Goal: Transaction & Acquisition: Purchase product/service

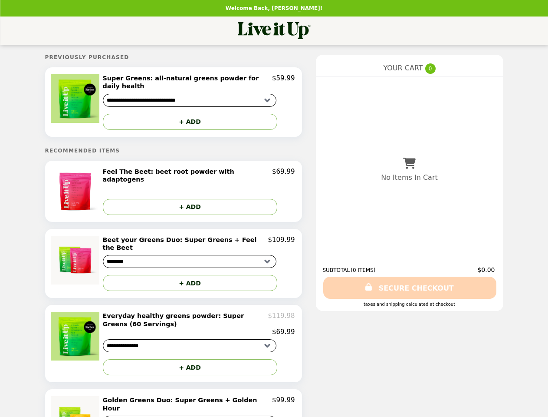
click at [76, 99] on img at bounding box center [76, 98] width 51 height 49
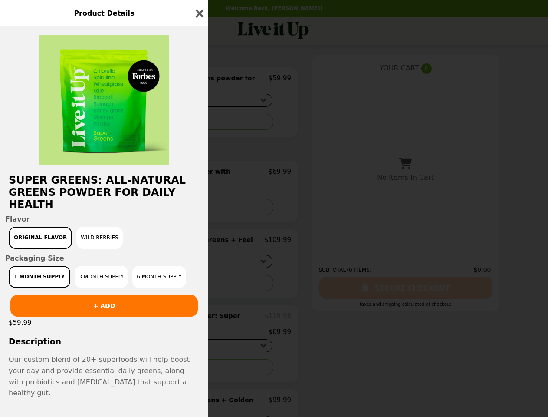
click at [190, 115] on div "Product Details Super Greens: all-natural greens powder for daily health Flavor…" at bounding box center [274, 208] width 548 height 417
click at [76, 184] on h2 "Super Greens: all-natural greens powder for daily health" at bounding box center [104, 192] width 208 height 36
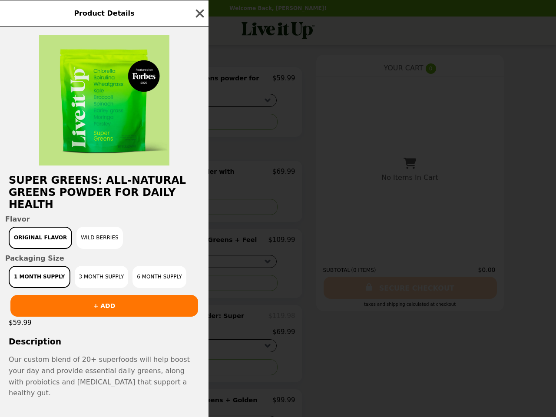
click at [199, 165] on div at bounding box center [104, 95] width 208 height 139
click at [190, 197] on div "Product Details Super Greens: all-natural greens powder for daily health Flavor…" at bounding box center [278, 208] width 556 height 417
click at [76, 250] on img at bounding box center [76, 260] width 51 height 49
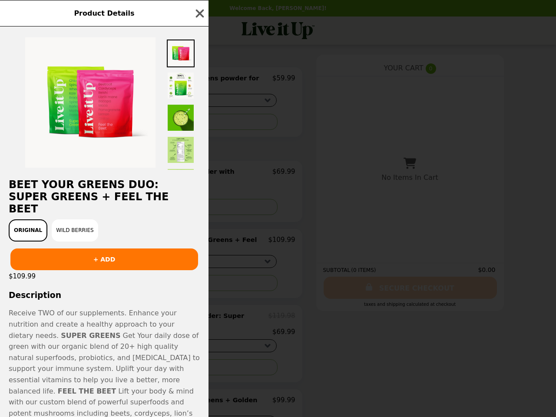
click at [199, 231] on div "Product Details Beet your Greens Duo: Super Greens + Feel the Beet Original Wil…" at bounding box center [278, 208] width 556 height 417
click at [190, 270] on div "$109.99" at bounding box center [104, 276] width 208 height 12
click at [76, 331] on span "Get Your daily dose of green with our organic blend of 20+ high quality natural…" at bounding box center [104, 363] width 191 height 64
